Goal: Task Accomplishment & Management: Complete application form

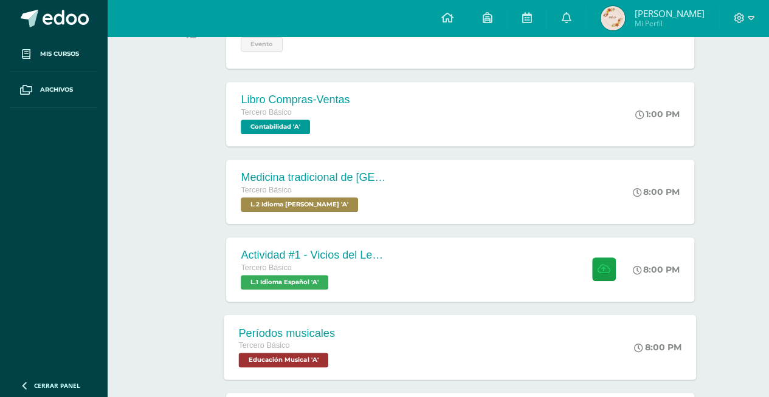
scroll to position [243, 0]
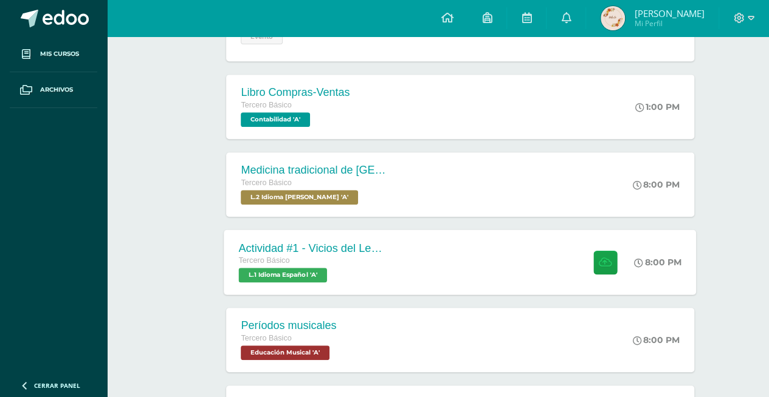
click at [443, 238] on div "Actividad #1 - Vicios del LenguaJe Tercero Básico L.1 Idioma Español 'A' 8:00 P…" at bounding box center [460, 262] width 472 height 65
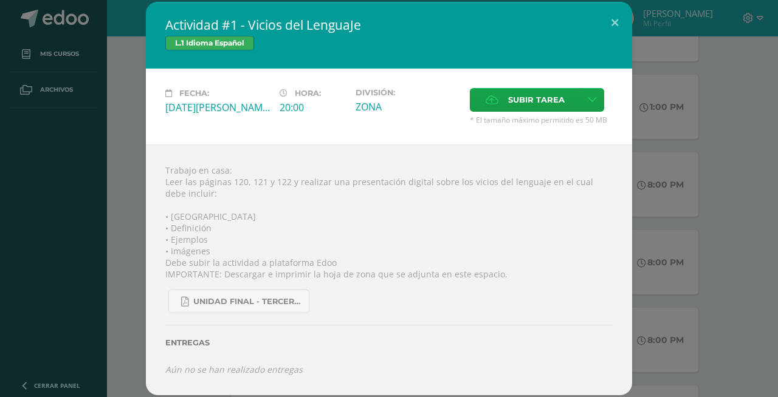
click at [768, 95] on div "Actividad #1 - Vicios del LenguaJe L.1 Idioma Español Fecha: [DATE][PERSON_NAME…" at bounding box center [389, 198] width 768 height 393
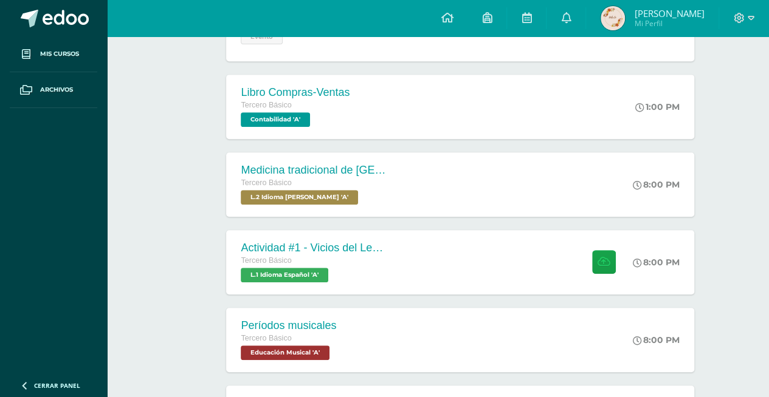
click at [625, 17] on img at bounding box center [612, 18] width 24 height 24
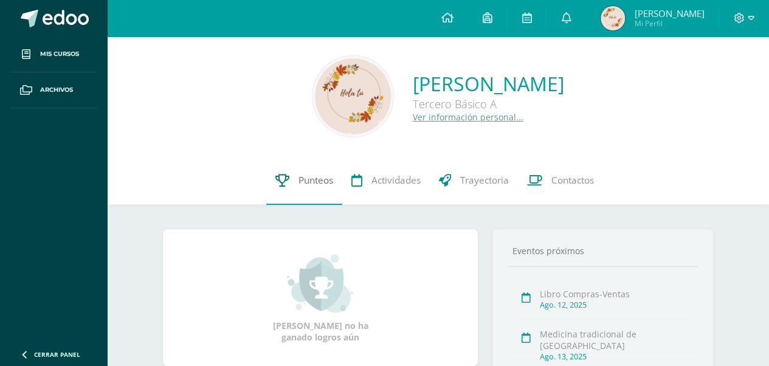
click at [323, 177] on span "Punteos" at bounding box center [315, 180] width 35 height 13
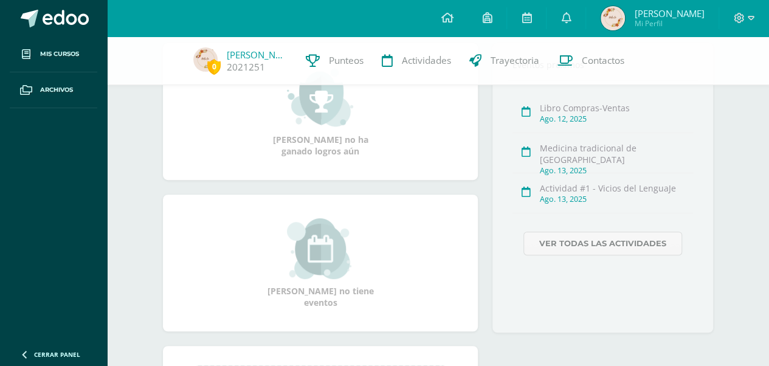
scroll to position [182, 0]
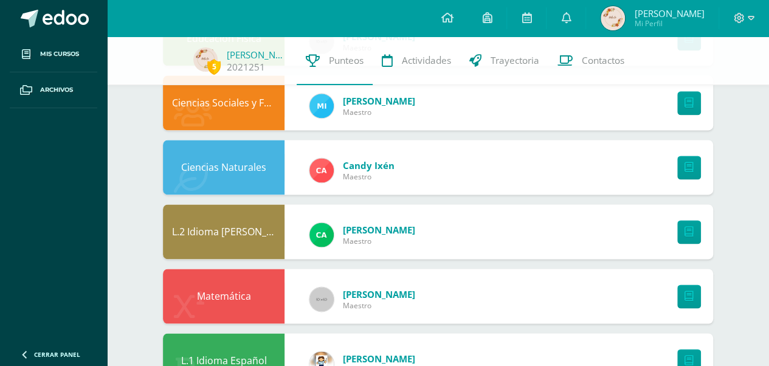
scroll to position [805, 0]
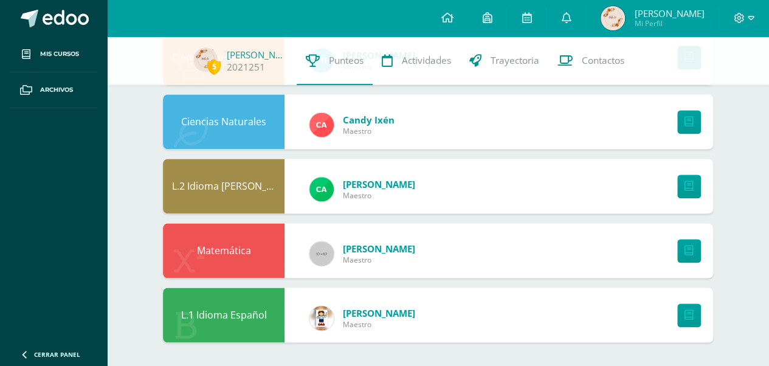
click at [362, 321] on span "Maestro" at bounding box center [379, 324] width 72 height 10
drag, startPoint x: 343, startPoint y: 312, endPoint x: 412, endPoint y: 303, distance: 69.9
click at [412, 303] on div "Asshly Monroy Maestro" at bounding box center [362, 317] width 130 height 55
copy span "Asshly Monroy Maestro"
click at [467, 18] on link at bounding box center [446, 18] width 41 height 36
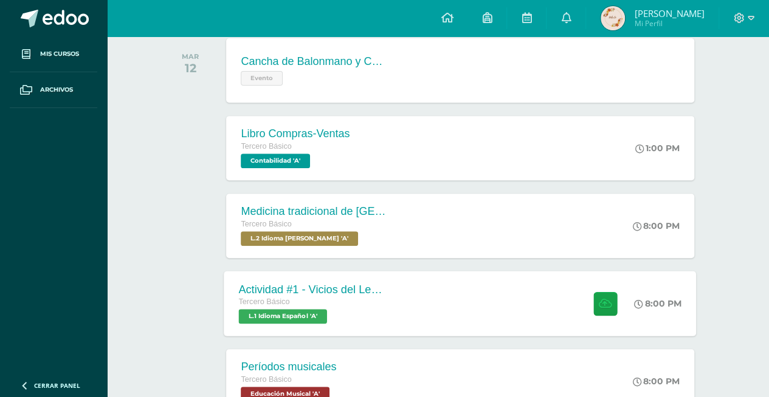
scroll to position [243, 0]
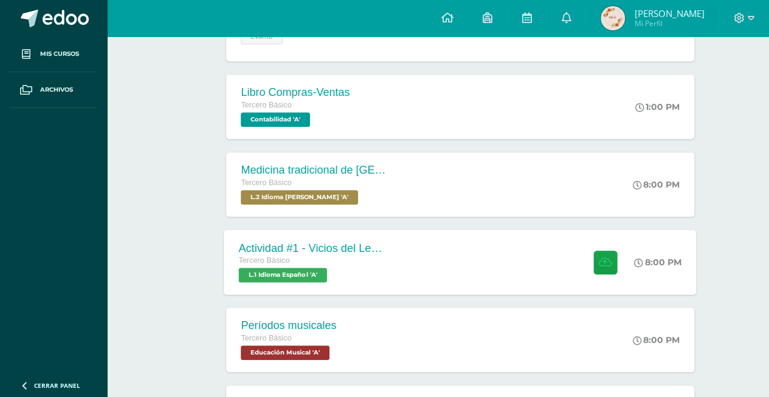
click at [413, 255] on div "Actividad #1 - Vicios del LenguaJe Tercero Básico L.1 Idioma Español 'A' 8:00 P…" at bounding box center [460, 262] width 472 height 65
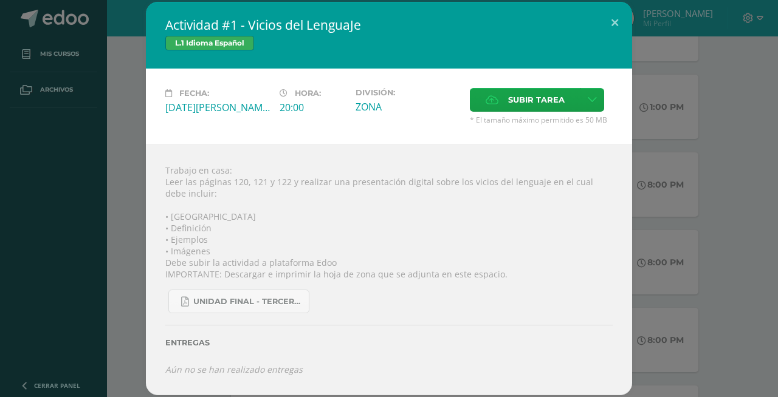
click at [703, 100] on div "Actividad #1 - Vicios del LenguaJe L.1 Idioma Español Fecha: [DATE][PERSON_NAME…" at bounding box center [389, 198] width 768 height 393
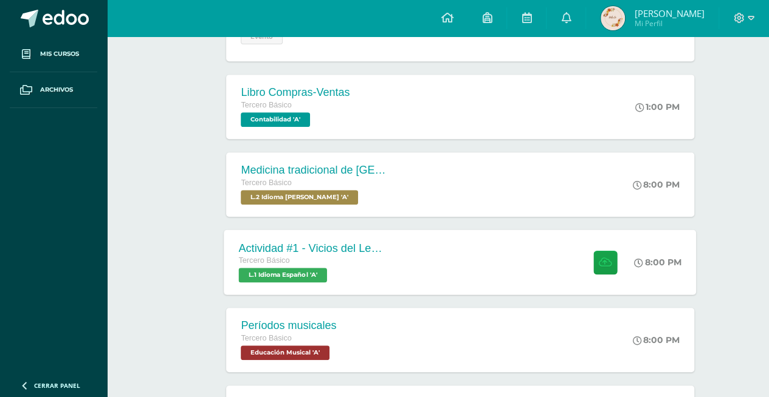
scroll to position [0, 0]
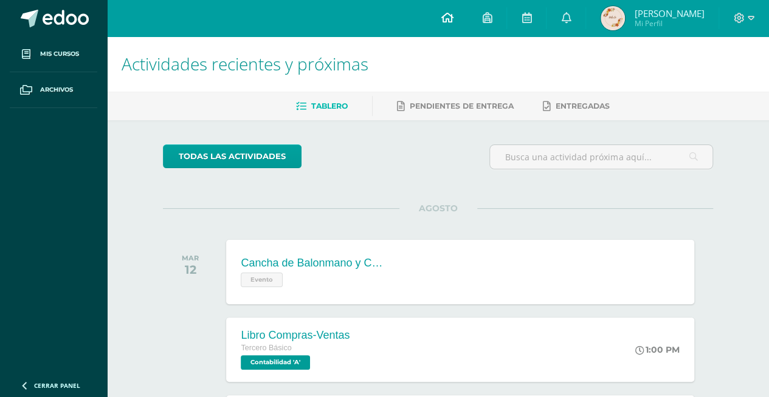
click at [467, 9] on link at bounding box center [446, 18] width 41 height 36
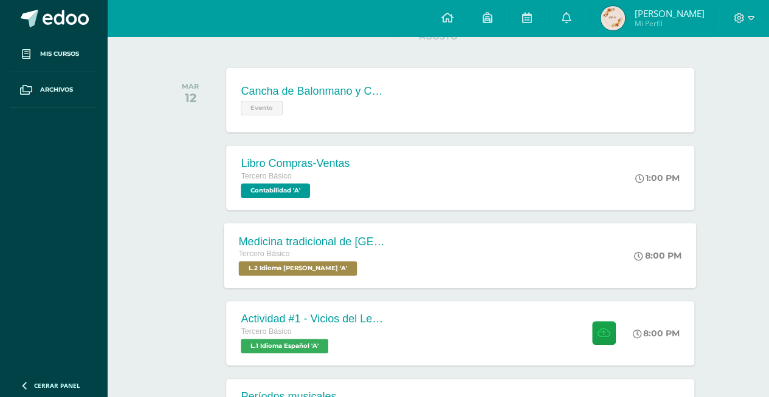
scroll to position [182, 0]
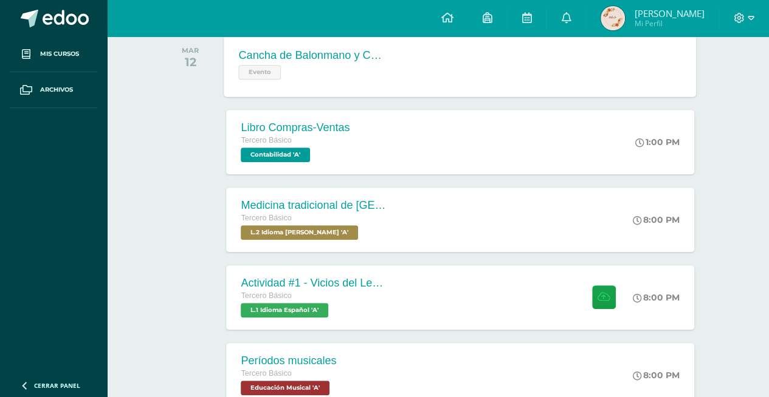
scroll to position [243, 0]
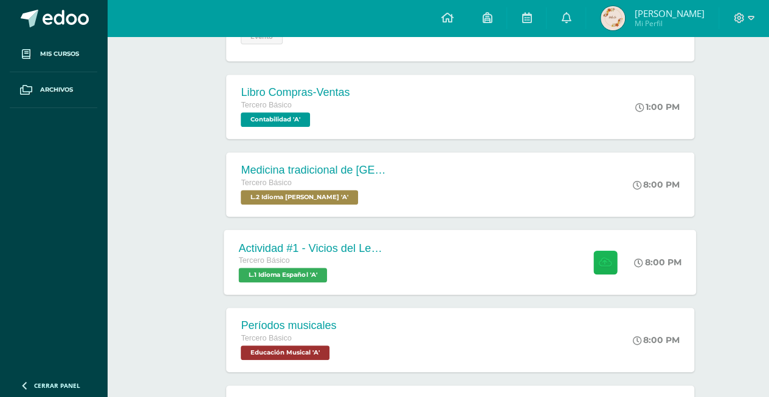
click at [593, 263] on button at bounding box center [605, 262] width 24 height 24
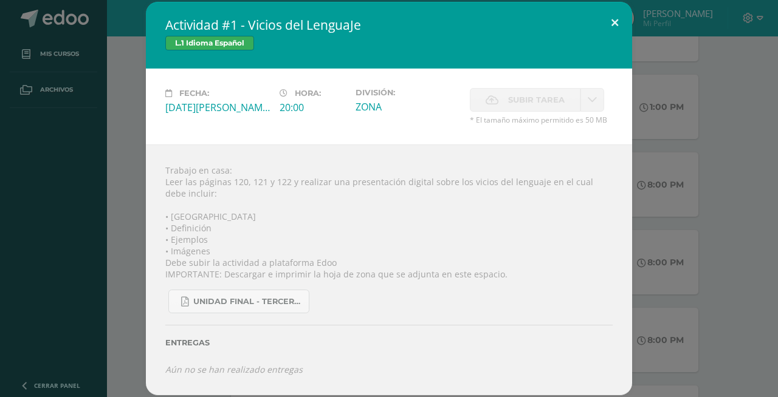
click at [609, 24] on button at bounding box center [614, 22] width 35 height 41
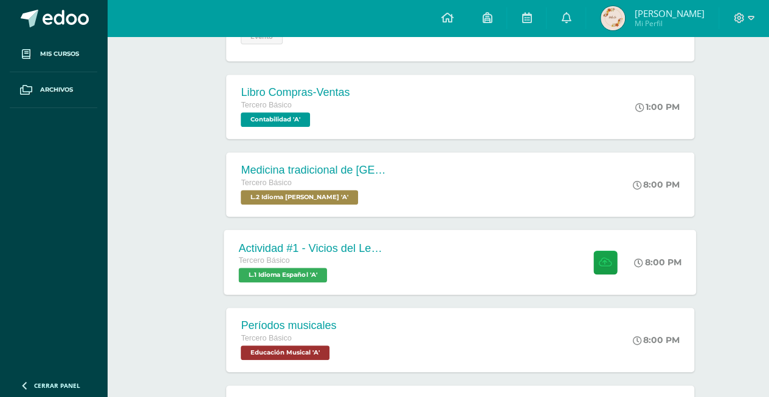
click at [527, 265] on div "Actividad #1 - Vicios del LenguaJe Tercero Básico L.1 Idioma Español 'A' 8:00 P…" at bounding box center [460, 262] width 472 height 65
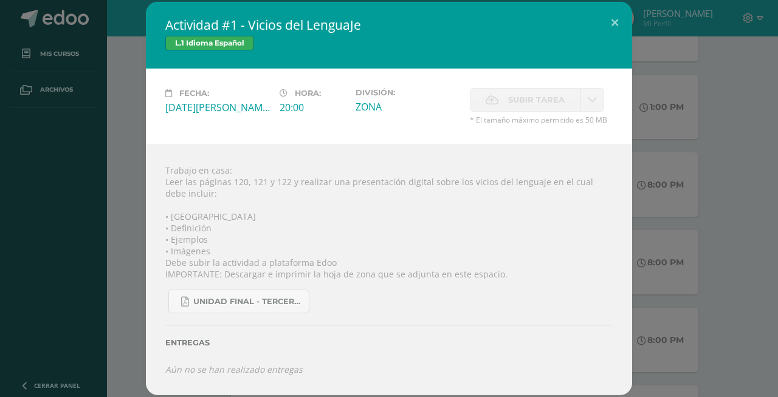
click at [503, 94] on label "Subir tarea" at bounding box center [525, 100] width 111 height 24
click at [589, 100] on icon at bounding box center [592, 100] width 9 height 10
click at [612, 17] on button at bounding box center [614, 22] width 35 height 41
